Goal: Task Accomplishment & Management: Complete application form

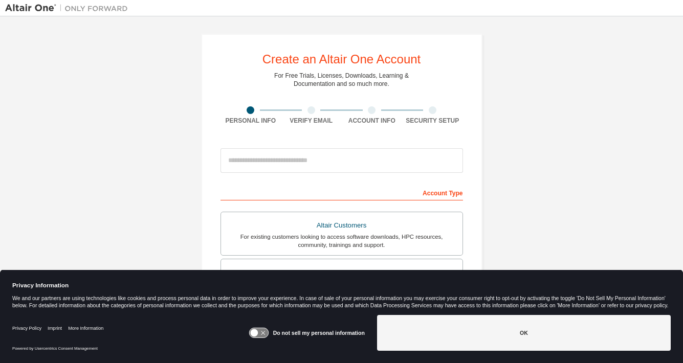
click at [263, 334] on icon at bounding box center [258, 334] width 19 height 10
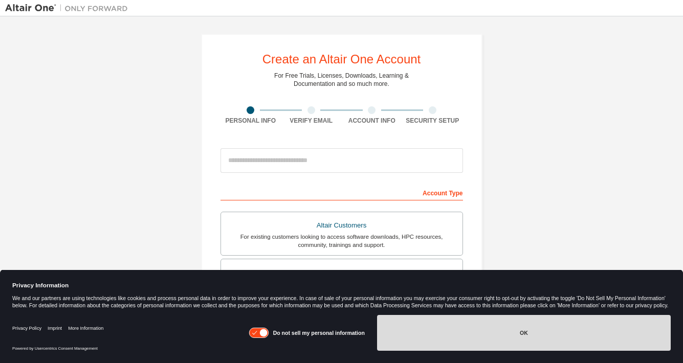
click at [482, 331] on button "OK" at bounding box center [524, 333] width 294 height 36
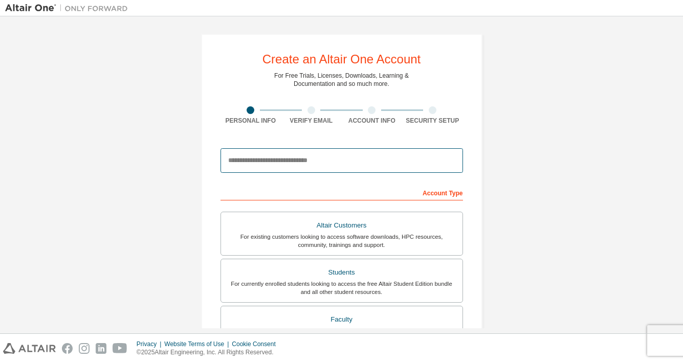
click at [303, 162] on input "email" at bounding box center [342, 160] width 243 height 25
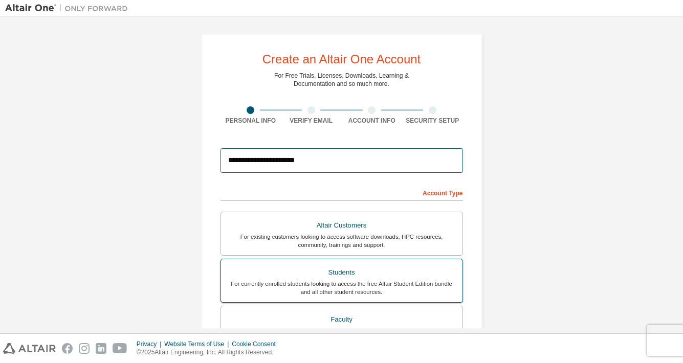
type input "**********"
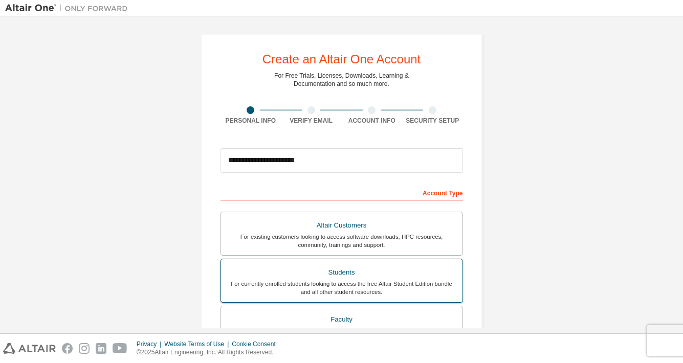
click at [335, 285] on div "For currently enrolled students looking to access the free Altair Student Editi…" at bounding box center [341, 288] width 229 height 16
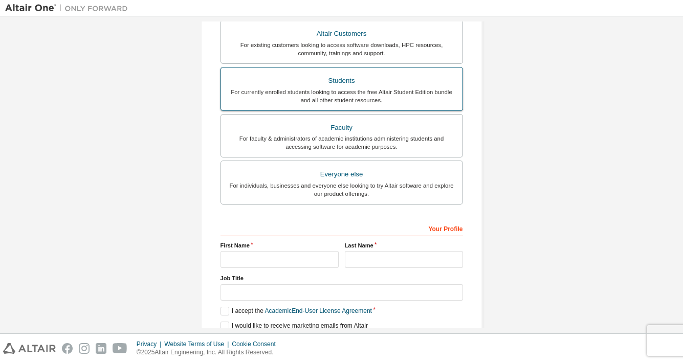
scroll to position [192, 0]
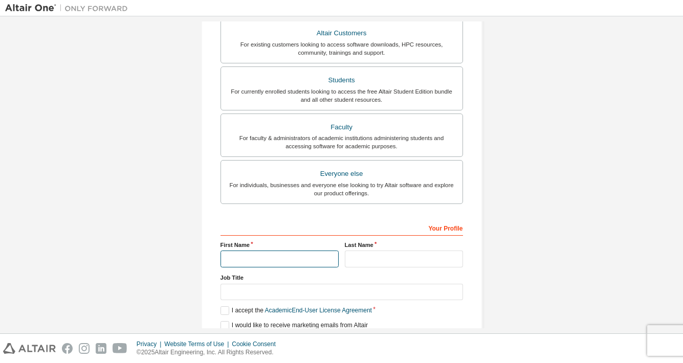
click at [319, 257] on input "text" at bounding box center [280, 259] width 118 height 17
click at [283, 256] on input "text" at bounding box center [280, 259] width 118 height 17
type input "******"
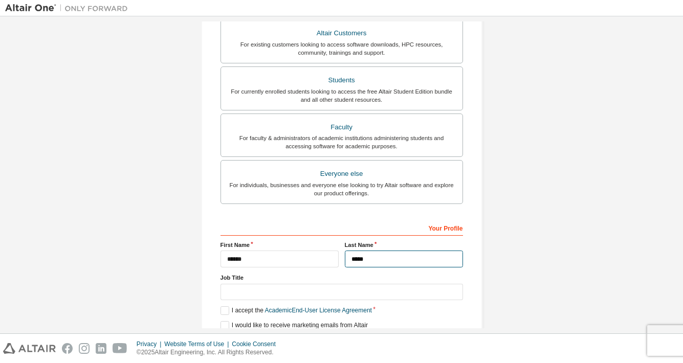
type input "*****"
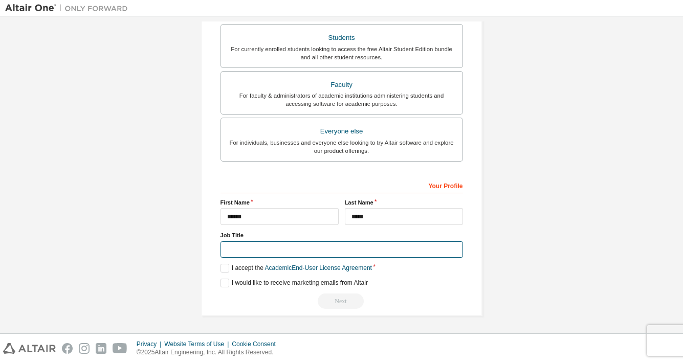
scroll to position [236, 0]
click at [223, 267] on label "I accept the Academic End-User License Agreement" at bounding box center [297, 268] width 152 height 9
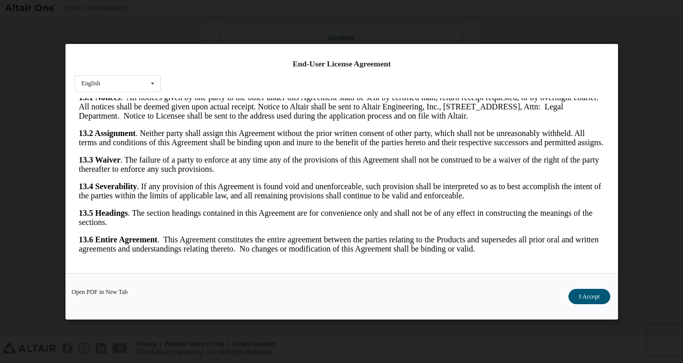
scroll to position [19, 0]
click at [583, 295] on button "I Accept" at bounding box center [589, 296] width 42 height 15
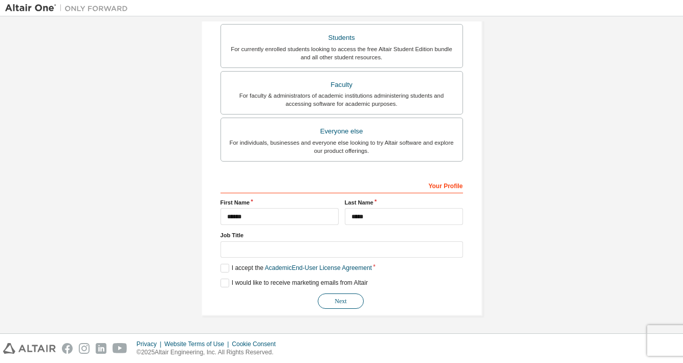
click at [347, 302] on button "Next" at bounding box center [341, 301] width 46 height 15
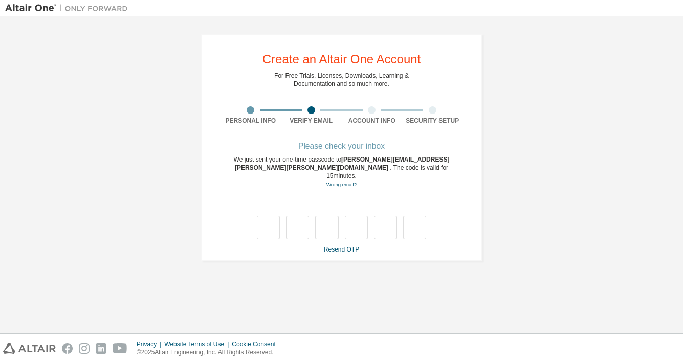
scroll to position [0, 0]
type input "*"
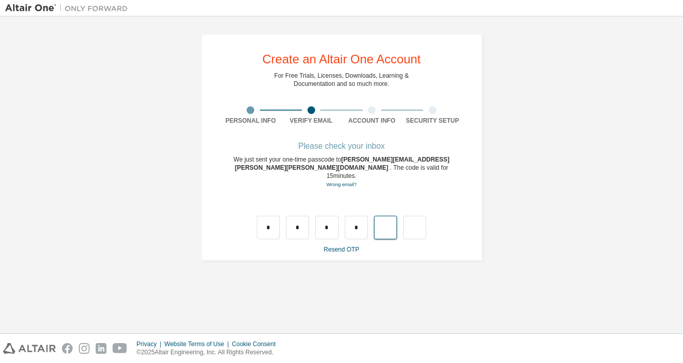
type input "*"
